Goal: Task Accomplishment & Management: Use online tool/utility

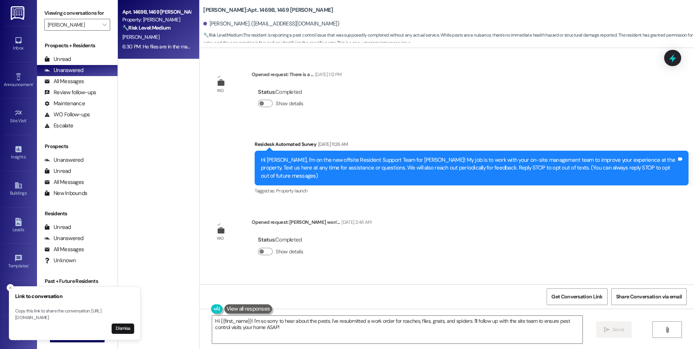
scroll to position [4822, 0]
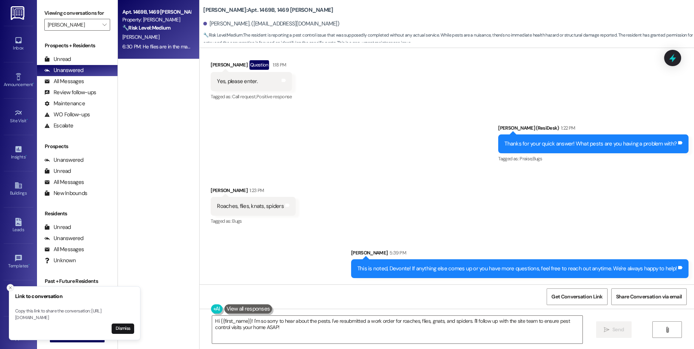
click at [9, 286] on icon "Close toast" at bounding box center [10, 288] width 4 height 4
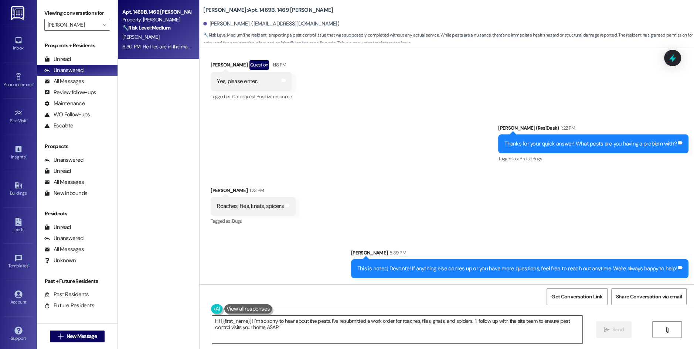
click at [270, 329] on textarea "Hi {{first_name}}! I'm so sorry to hear about the pests. I've resubmitted a wor…" at bounding box center [397, 330] width 370 height 28
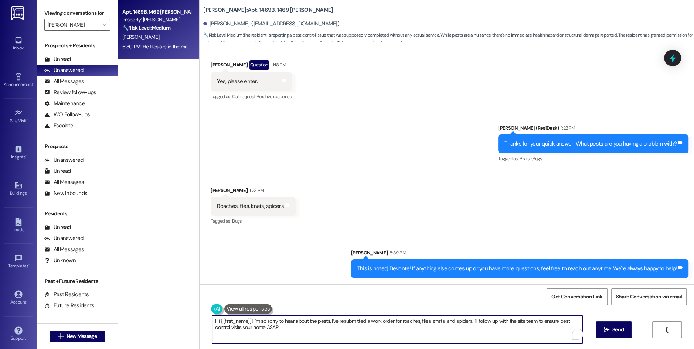
click at [270, 329] on textarea "Hi {{first_name}}! I'm so sorry to hear about the pests. I've resubmitted a wor…" at bounding box center [397, 330] width 370 height 28
paste textarea "Update: I tried submitting again. The location dropdown is still not working."
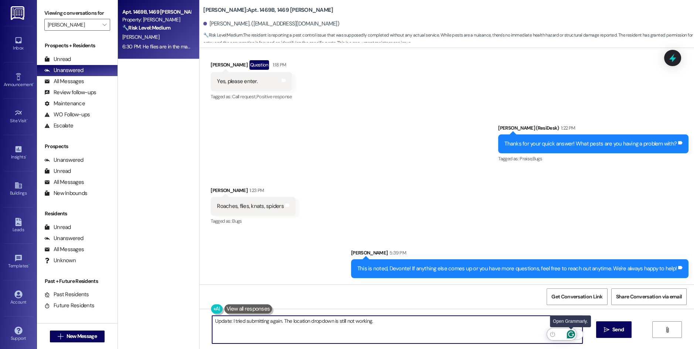
click at [572, 333] on icon "Open Grammarly. 0 Suggestions." at bounding box center [571, 334] width 8 height 8
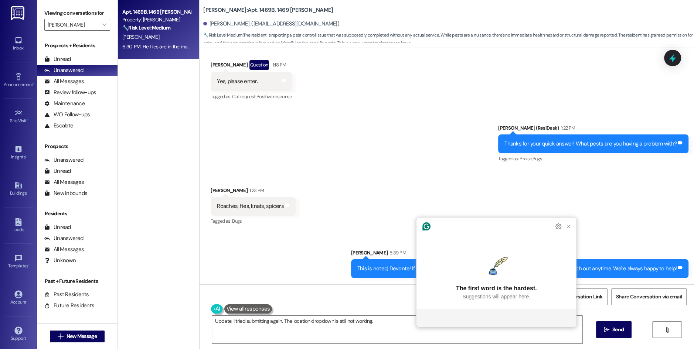
click at [304, 233] on div "Sent via SMS [PERSON_NAME] 5:39 PM This is noted, Devonte! If anything else com…" at bounding box center [447, 258] width 495 height 51
drag, startPoint x: 301, startPoint y: 247, endPoint x: 398, endPoint y: 238, distance: 96.9
click at [301, 295] on div "Received via SMS [PERSON_NAME] 6:30 PM He flies are in the master bathroom, kit…" at bounding box center [316, 315] width 223 height 40
click at [572, 230] on icon "Close Grammarly Assistant" at bounding box center [569, 227] width 6 height 6
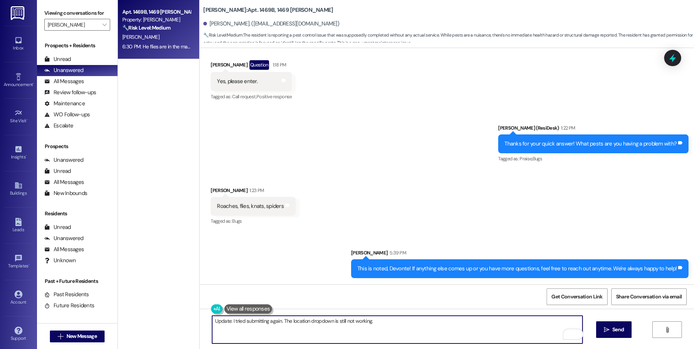
click at [238, 203] on div "Roaches, flies, knats, spiders" at bounding box center [250, 207] width 67 height 8
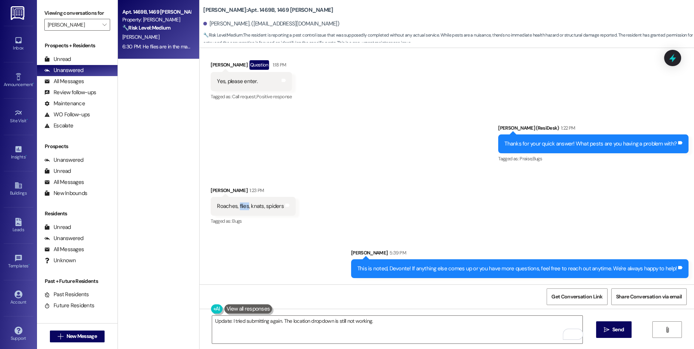
click at [238, 203] on div "Roaches, flies, knats, spiders" at bounding box center [250, 207] width 67 height 8
copy div "Roaches, flies, knats, spiders Tags and notes"
click at [258, 334] on textarea "Update: I tried submitting again. The location dropdown is still not working." at bounding box center [397, 330] width 370 height 28
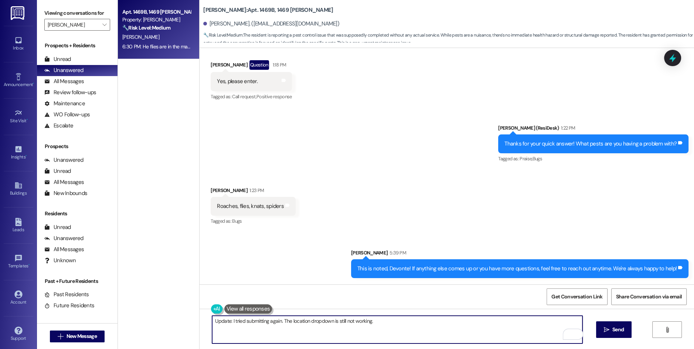
click at [258, 334] on textarea "Update: I tried submitting again. The location dropdown is still not working." at bounding box center [397, 330] width 370 height 28
paste textarea "Roaches, flies, knats, spiders"
click at [224, 311] on div "He flies are in the master bathroom, kitchen and the closet in the master bedro…" at bounding box center [317, 320] width 212 height 19
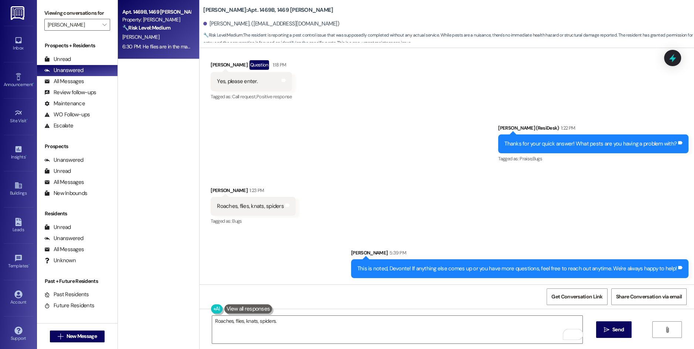
click at [224, 311] on div "He flies are in the master bathroom, kitchen and the closet in the master bedro…" at bounding box center [317, 320] width 212 height 19
copy div "He flies are in the master bathroom, kitchen and the closet in the master bedro…"
click at [303, 330] on textarea "Roaches, flies, knats, spiders." at bounding box center [397, 330] width 370 height 28
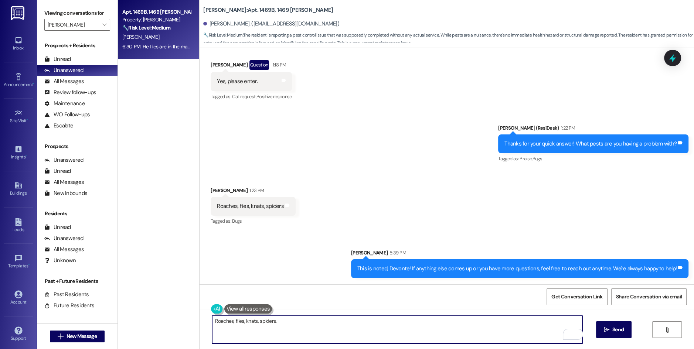
paste textarea "He flies are in the master bathroom, kitchen and the closet in the master bedro…"
type textarea "Roaches, flies, knats, spiders. He flies are in the master bathroom, kitchen an…"
click at [268, 326] on textarea "Roaches, flies, knats, spiders. He flies are in the master bathroom, kitchen an…" at bounding box center [397, 330] width 370 height 28
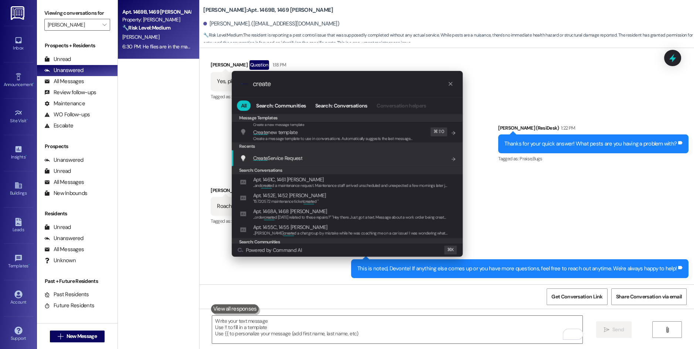
type input "create"
click at [288, 155] on span "Create Service Request" at bounding box center [277, 158] width 49 height 7
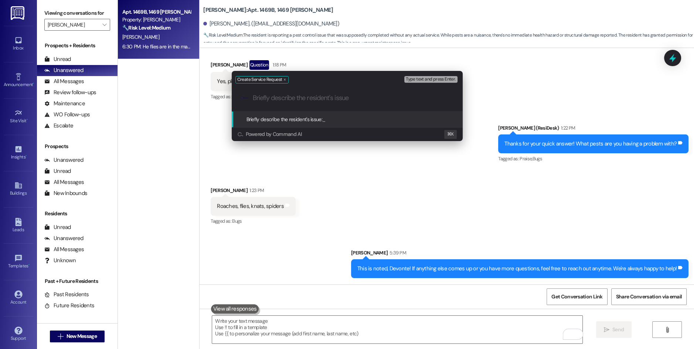
paste input "Roaches, flies, knats, spiders. He flies are in the master bathroom, kitchen an…"
type input "Roaches, flies, knats, spiders. He flies are in the master bathroom, kitchen an…"
